Goal: Navigation & Orientation: Find specific page/section

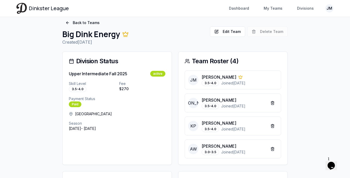
scroll to position [16, 0]
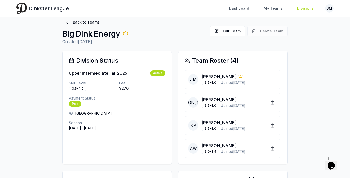
click at [304, 5] on link "Divisions" at bounding box center [305, 8] width 23 height 9
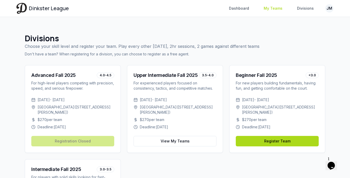
click at [276, 9] on link "My Teams" at bounding box center [273, 8] width 25 height 9
